Goal: Information Seeking & Learning: Learn about a topic

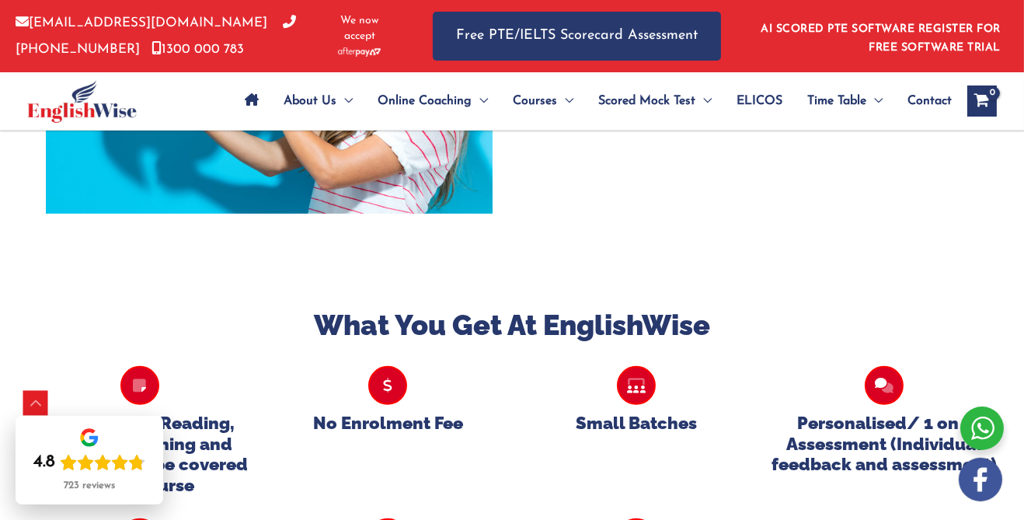
click at [129, 396] on icon at bounding box center [139, 385] width 39 height 39
click at [41, 416] on div "Scroll to Top" at bounding box center [35, 403] width 25 height 25
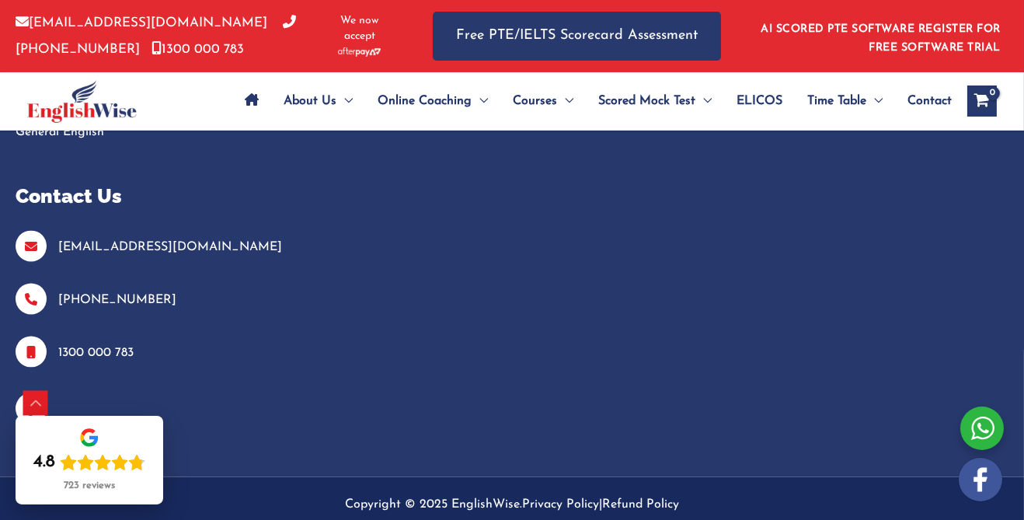
scroll to position [4023, 0]
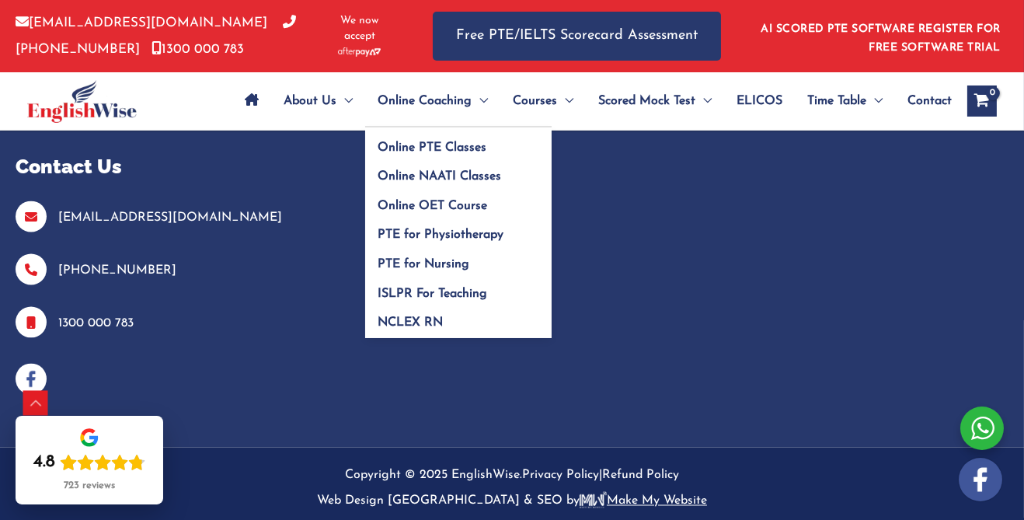
click at [457, 108] on span "Online Coaching" at bounding box center [425, 101] width 94 height 54
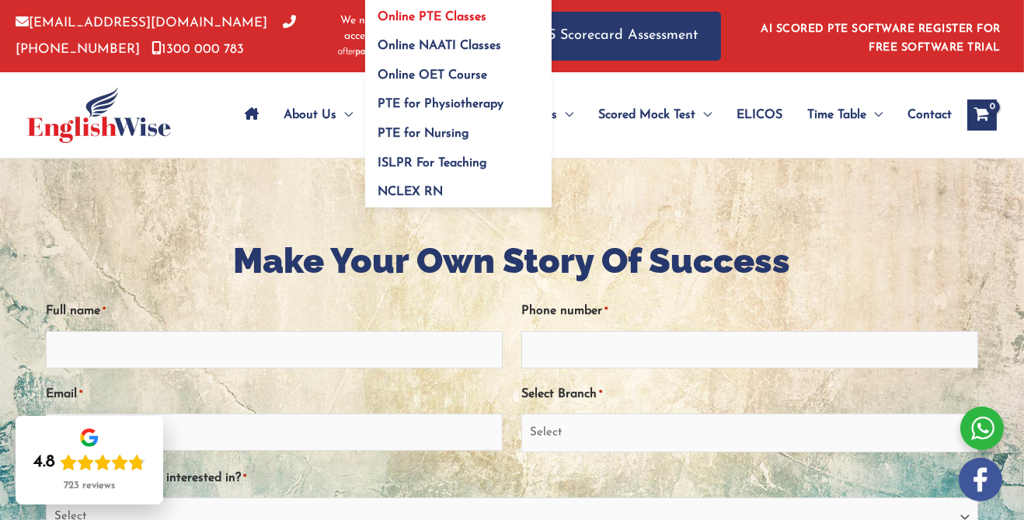
click at [397, 20] on span "Online PTE Classes" at bounding box center [432, 16] width 109 height 12
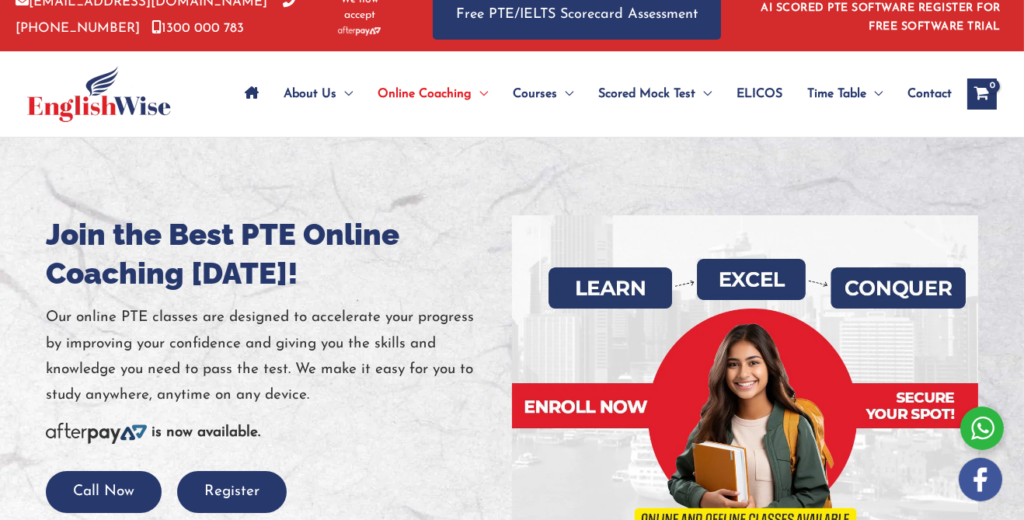
click at [824, 137] on div "About Us Menu Toggle Our Story Testimonials Online Coaching Menu Toggle Online …" at bounding box center [607, 93] width 780 height 85
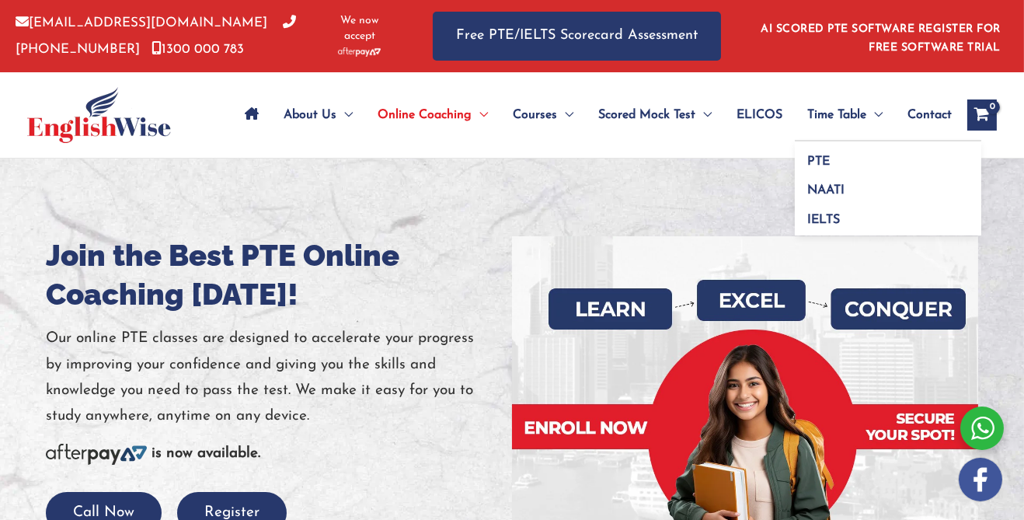
click at [849, 120] on span "Time Table" at bounding box center [836, 115] width 59 height 54
click at [819, 225] on span "IELTS" at bounding box center [823, 220] width 33 height 12
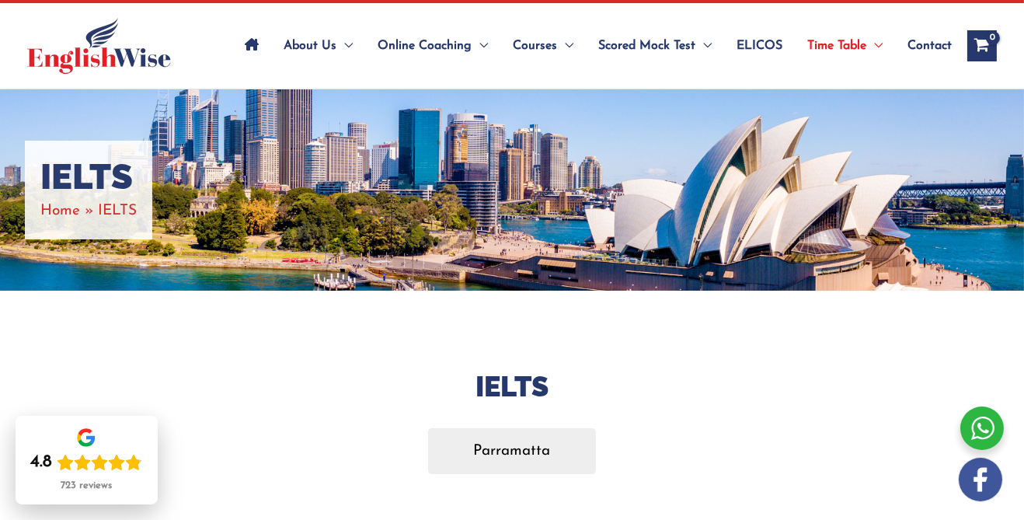
scroll to position [68, 0]
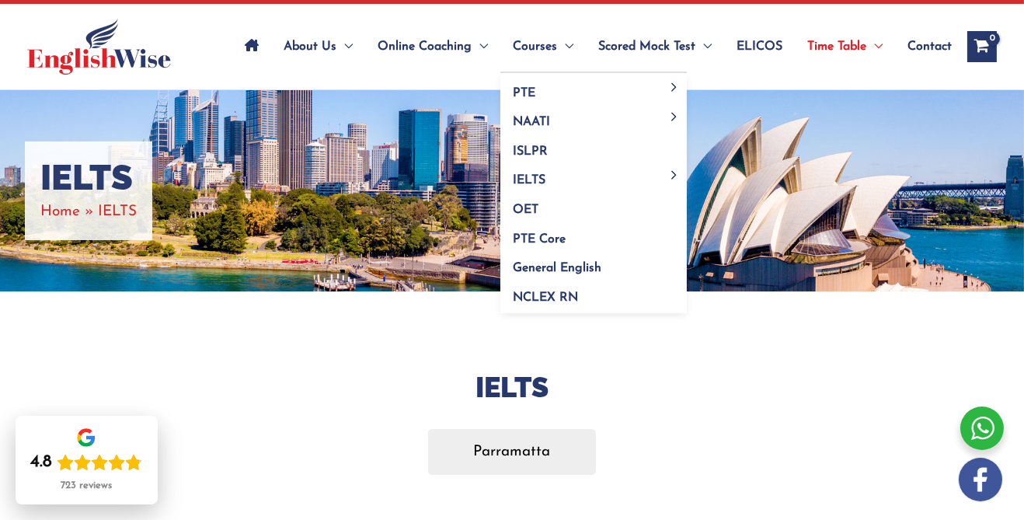
click at [538, 47] on span "Courses" at bounding box center [535, 46] width 44 height 54
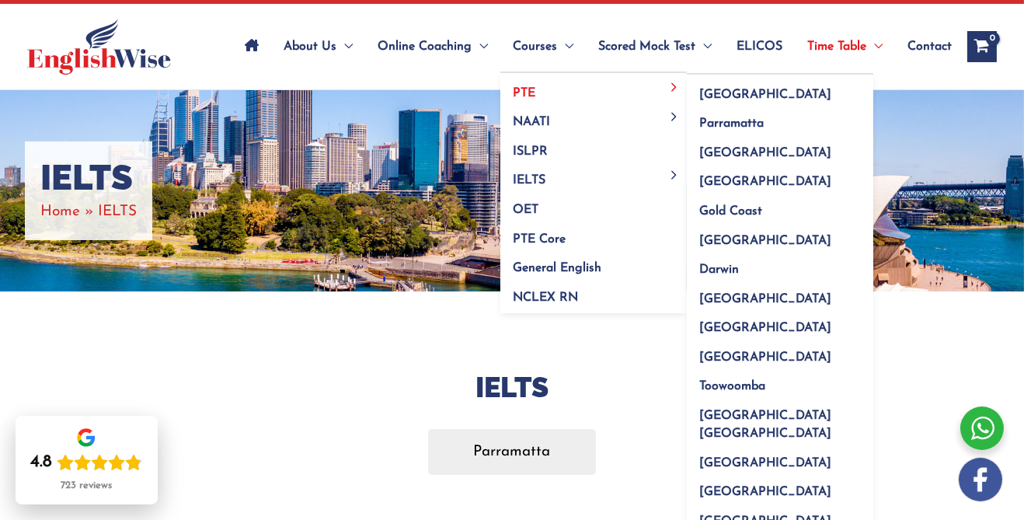
click at [525, 100] on link "PTE" at bounding box center [593, 88] width 187 height 30
click at [725, 96] on span "[GEOGRAPHIC_DATA]" at bounding box center [765, 95] width 132 height 12
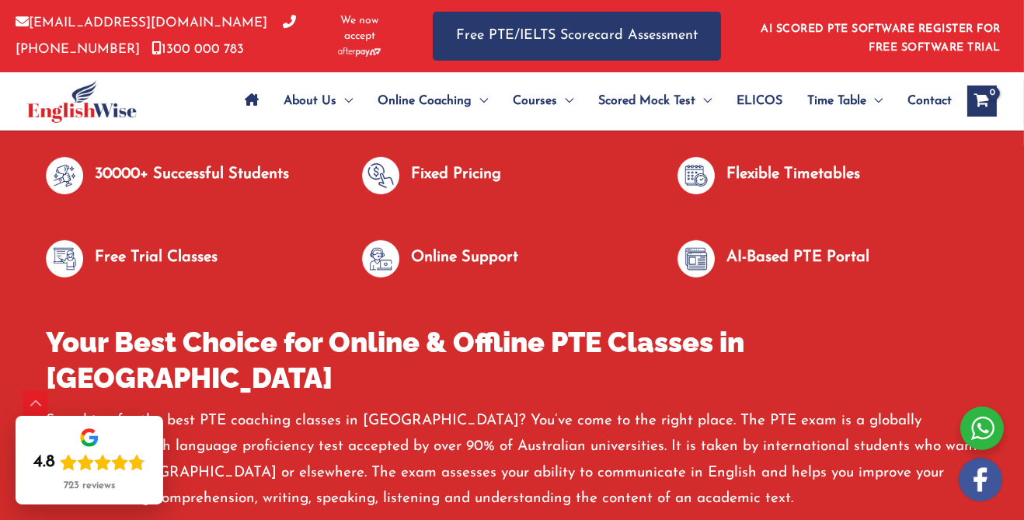
click at [433, 282] on div "Online Support" at bounding box center [464, 263] width 107 height 37
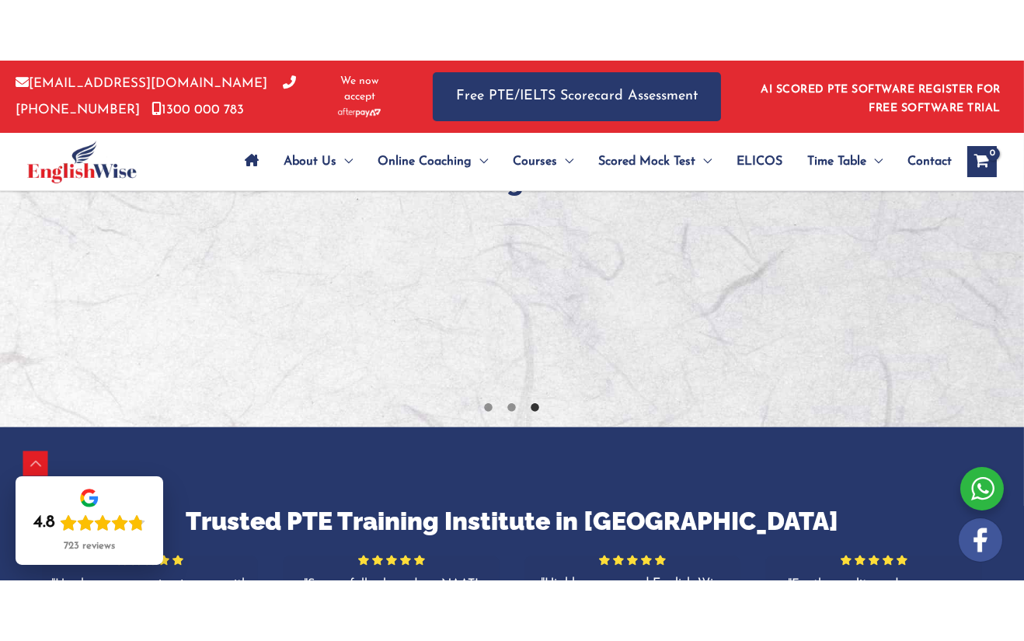
scroll to position [2565, 0]
